Goal: Check status: Check status

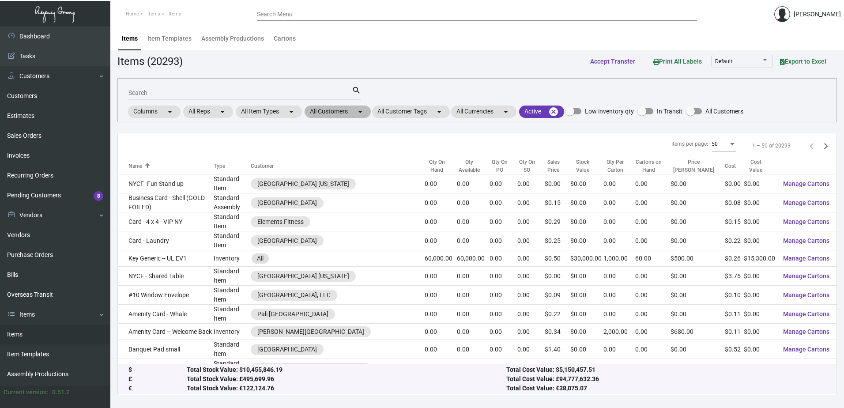
click at [356, 113] on mat-chip "All Customers arrow_drop_down" at bounding box center [338, 112] width 66 height 12
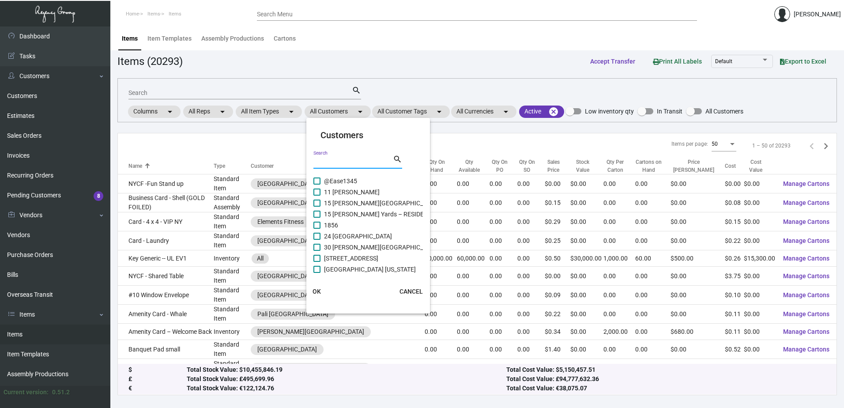
click at [370, 162] on input "Search" at bounding box center [352, 161] width 79 height 7
click at [44, 256] on div at bounding box center [422, 204] width 844 height 408
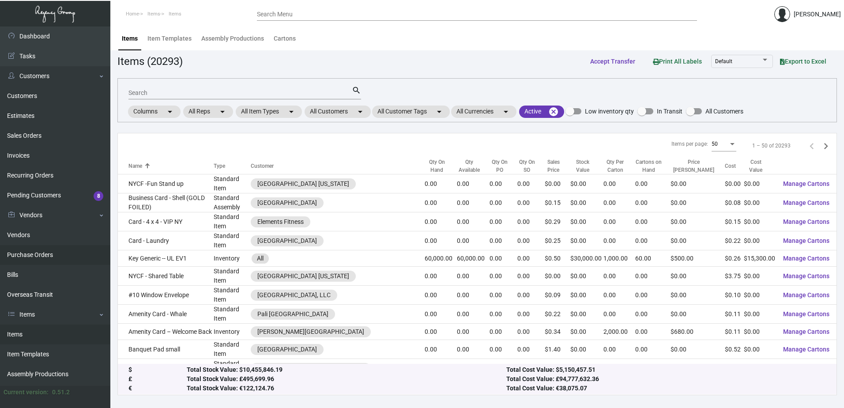
click at [38, 253] on link "Purchase Orders" at bounding box center [55, 255] width 110 height 20
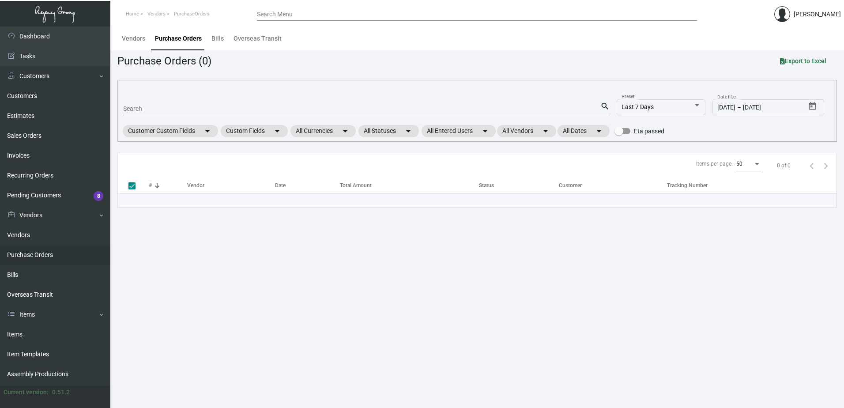
click at [178, 110] on input "Search" at bounding box center [361, 109] width 477 height 7
paste input "105356"
type input "105356"
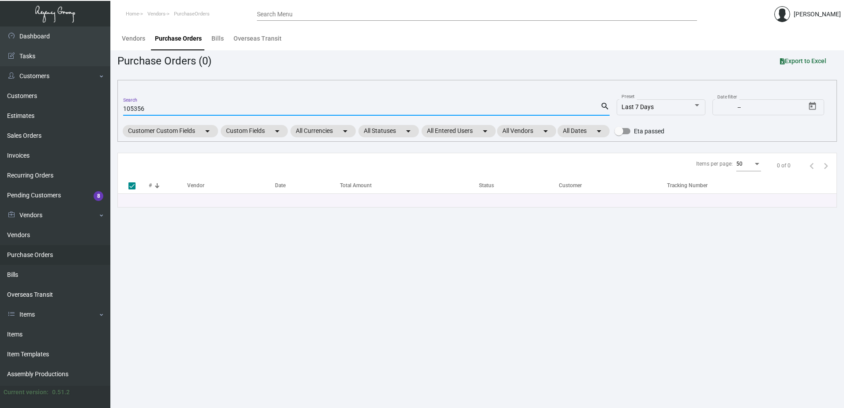
checkbox input "false"
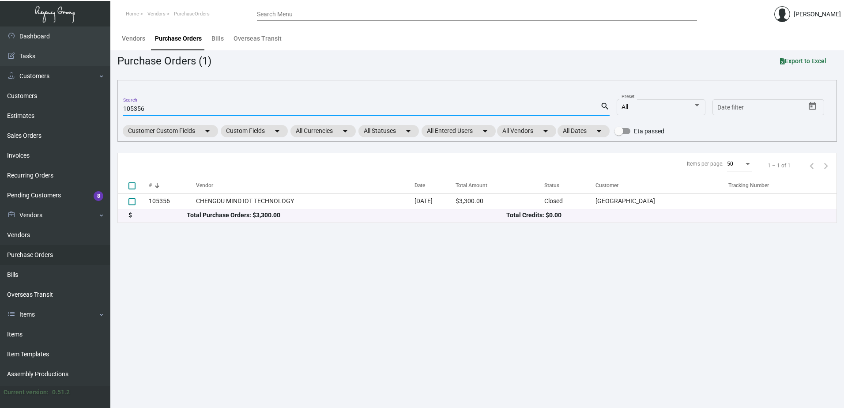
type input "105356"
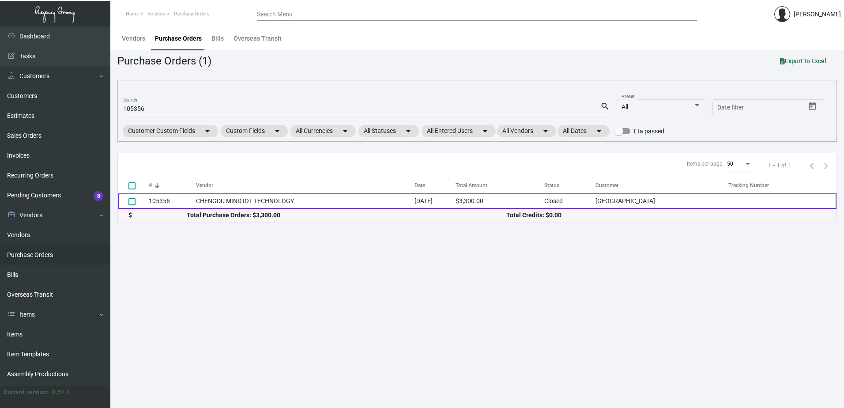
click at [207, 203] on td "CHENGDU MIND IOT TECHNOLOGY" at bounding box center [305, 200] width 219 height 15
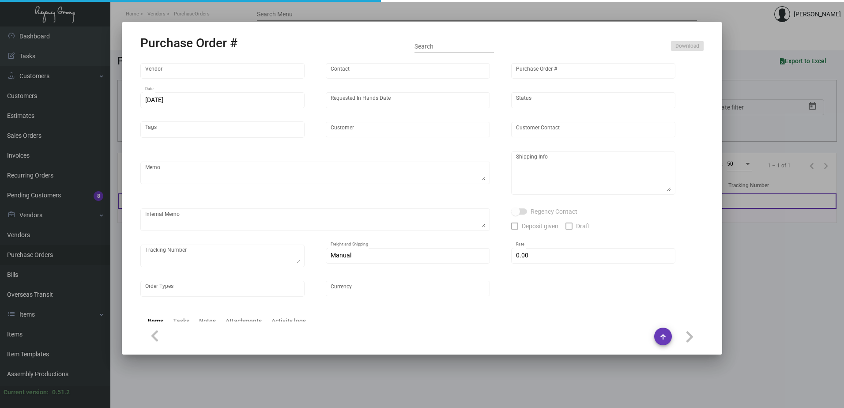
type input "CHENGDU MIND IOT TECHNOLOGY"
type input "[PERSON_NAME]"
type input "105356"
type input "[DATE]"
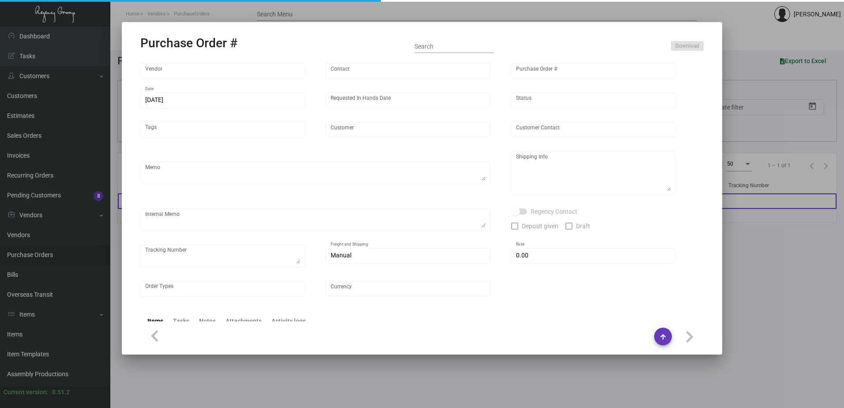
type input "[GEOGRAPHIC_DATA]"
type textarea "Please ship 5k by air and the rest by boat to our NJ warehouse"
type textarea "Regency Group NJ - [PERSON_NAME] [STREET_ADDRESS]"
checkbox input "true"
type input "$ 0.00"
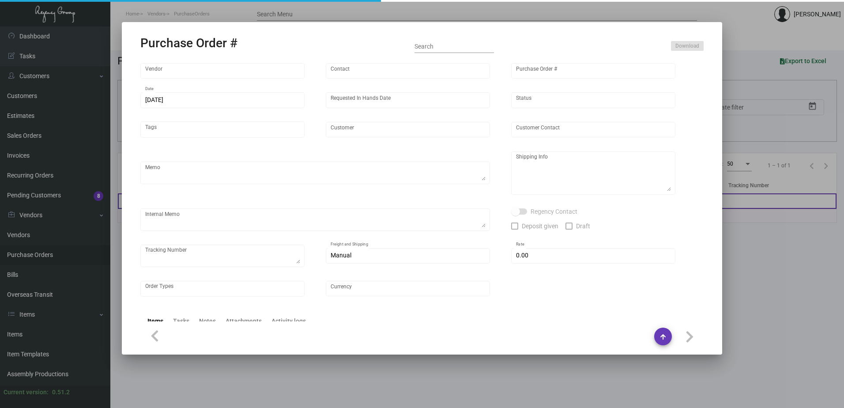
type input "United States Dollar $"
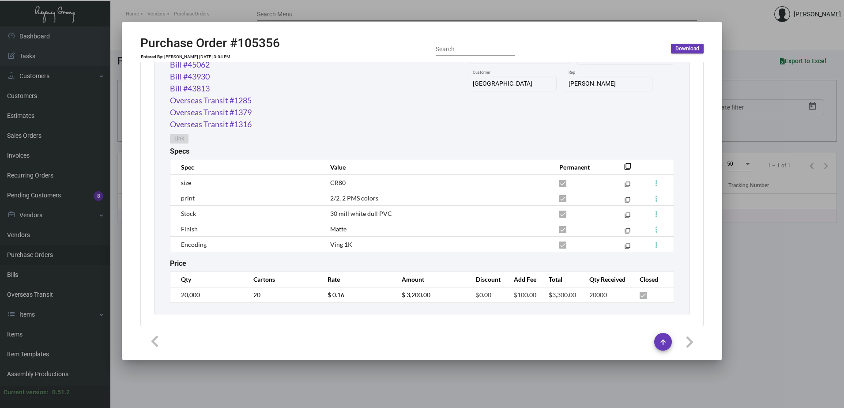
scroll to position [492, 0]
